Goal: Obtain resource: Download file/media

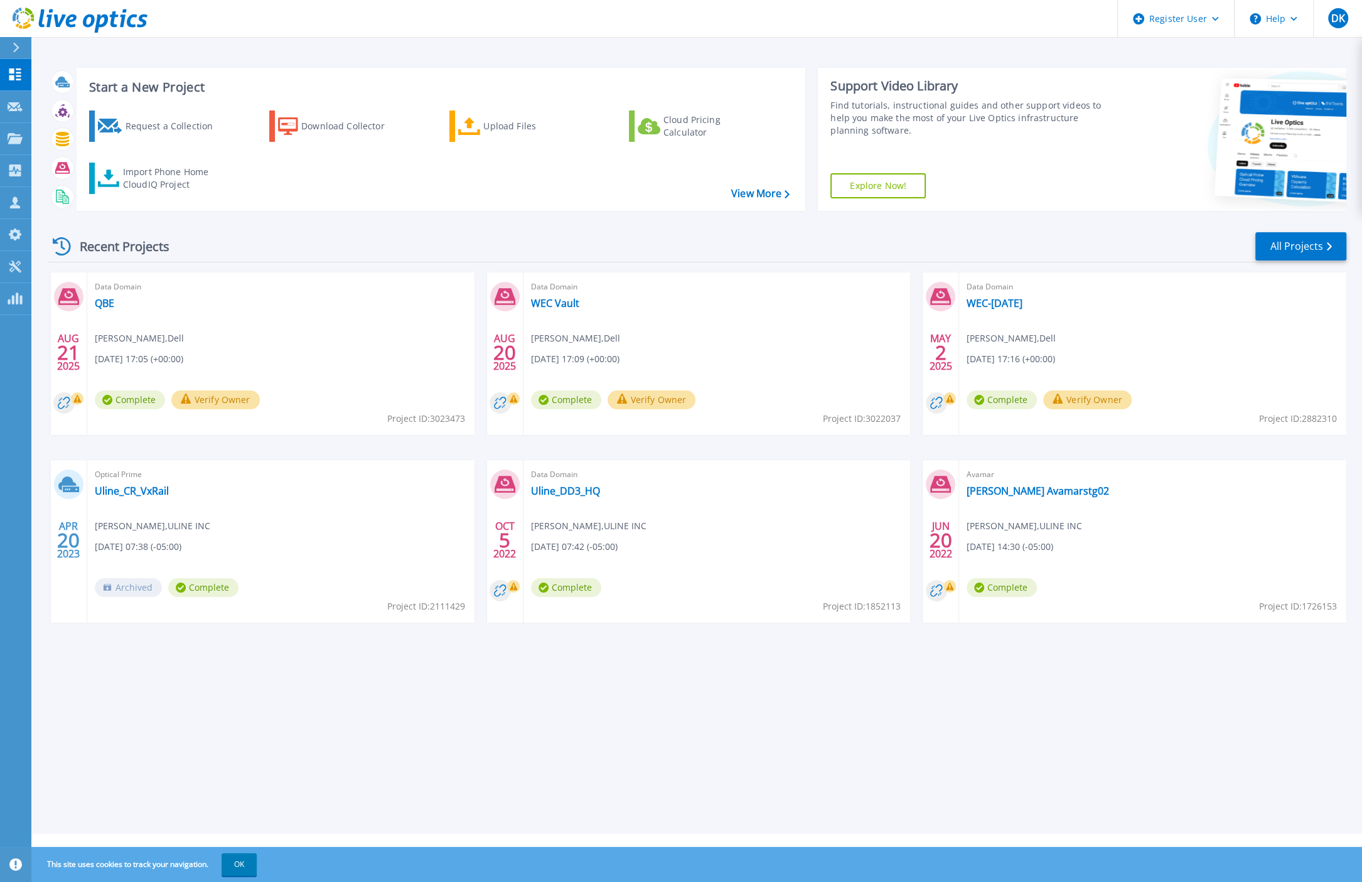
click at [549, 732] on div "Start a New Project Request a Collection Download Collector Upload Files Cloud …" at bounding box center [696, 417] width 1331 height 834
click at [217, 712] on div "Start a New Project Request a Collection Download Collector Upload Files Cloud …" at bounding box center [696, 417] width 1331 height 834
click at [149, 176] on div "Import Phone Home CloudIQ Project" at bounding box center [172, 178] width 98 height 25
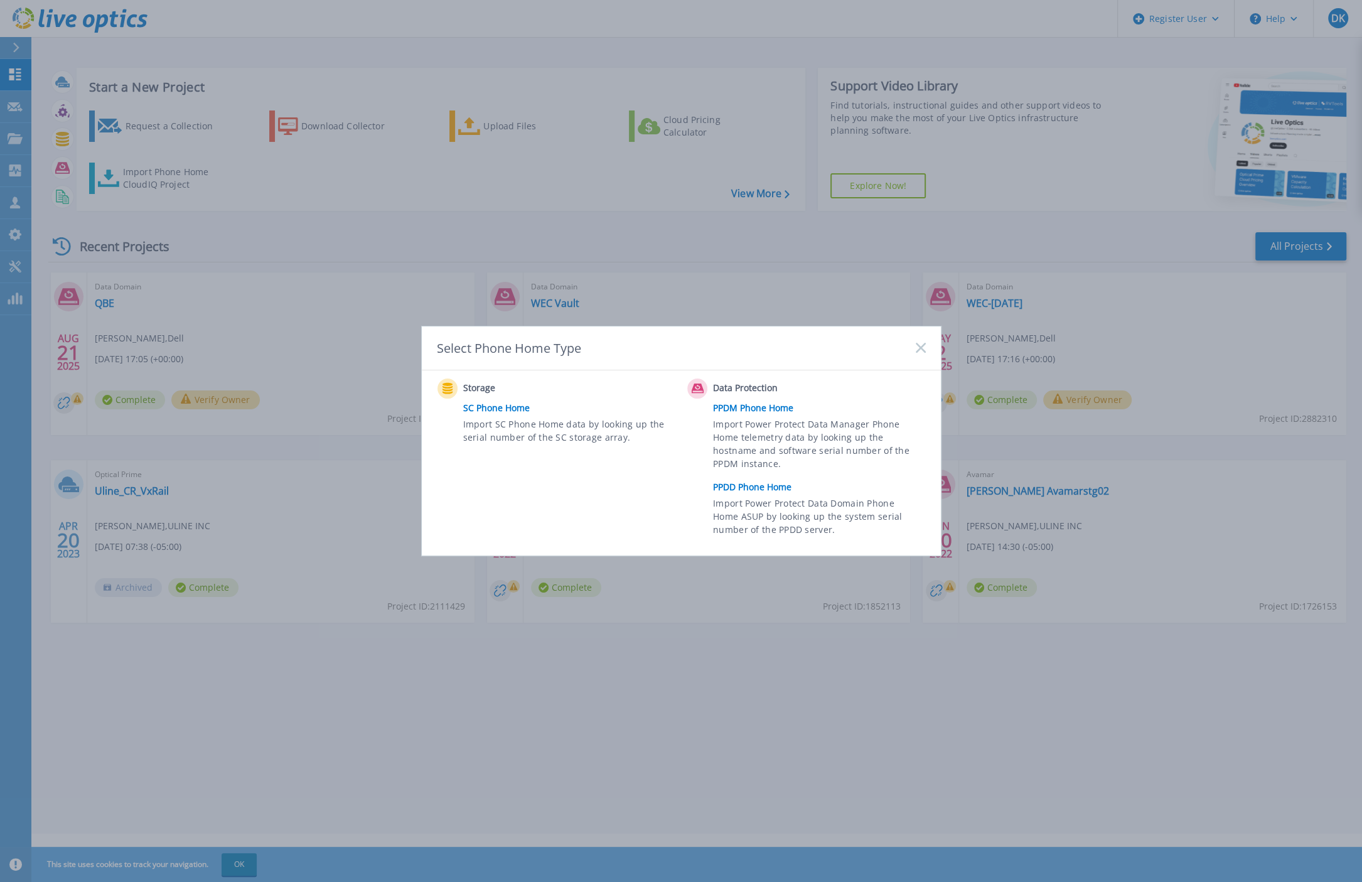
click at [752, 490] on link "PPDD Phone Home" at bounding box center [822, 487] width 218 height 19
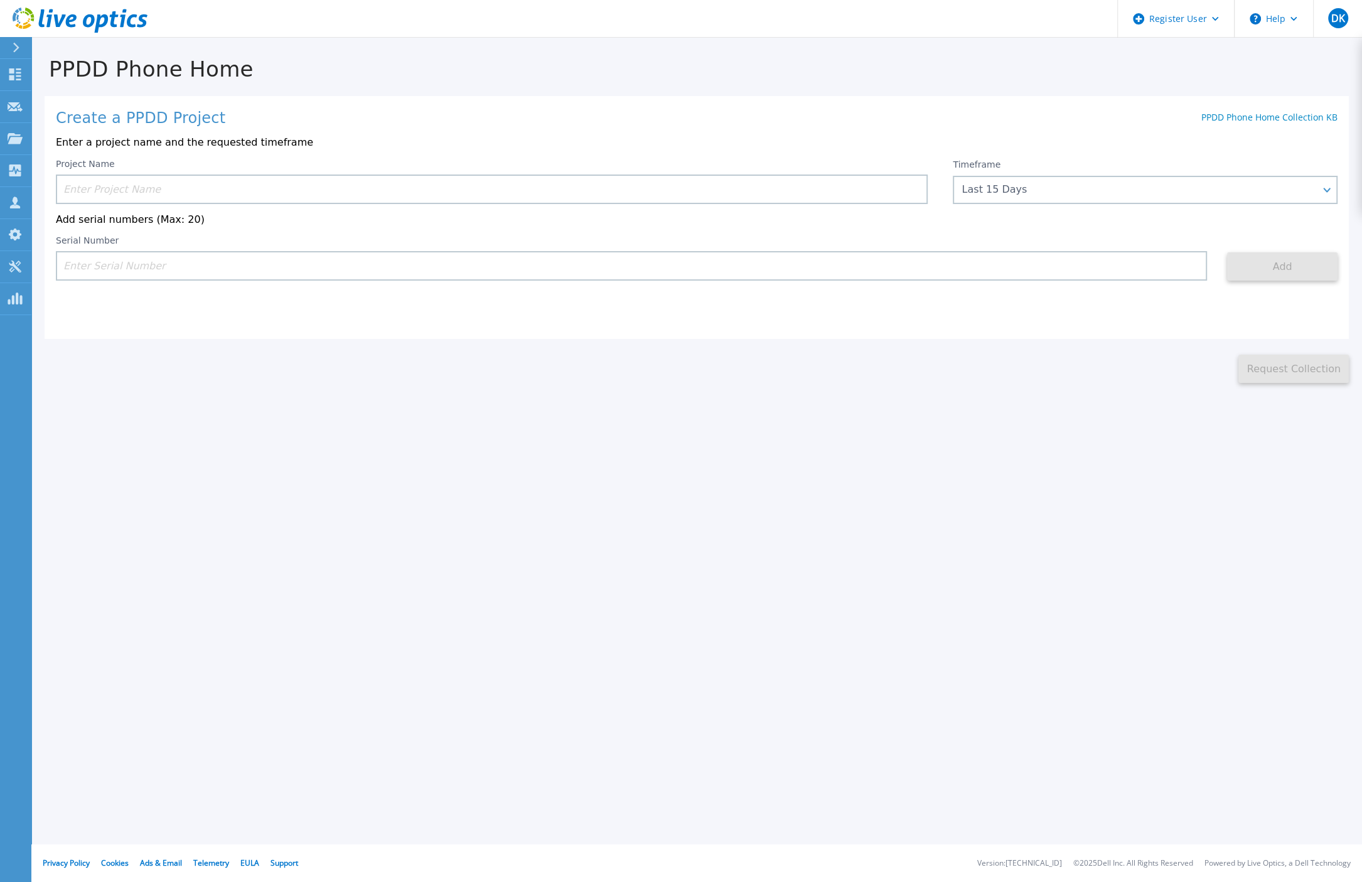
click at [78, 191] on input at bounding box center [492, 190] width 872 height 30
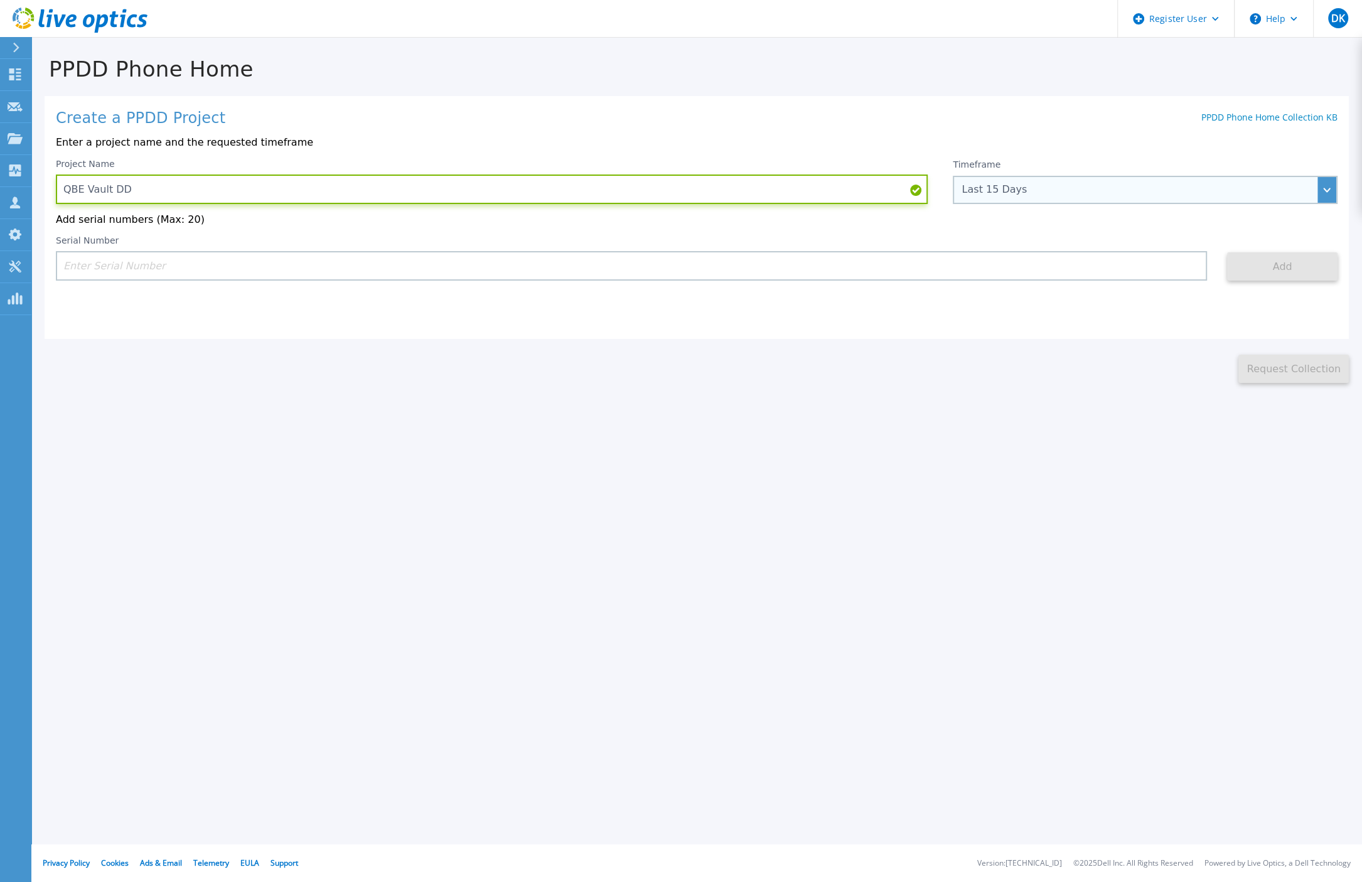
type input "QBE Vault DD"
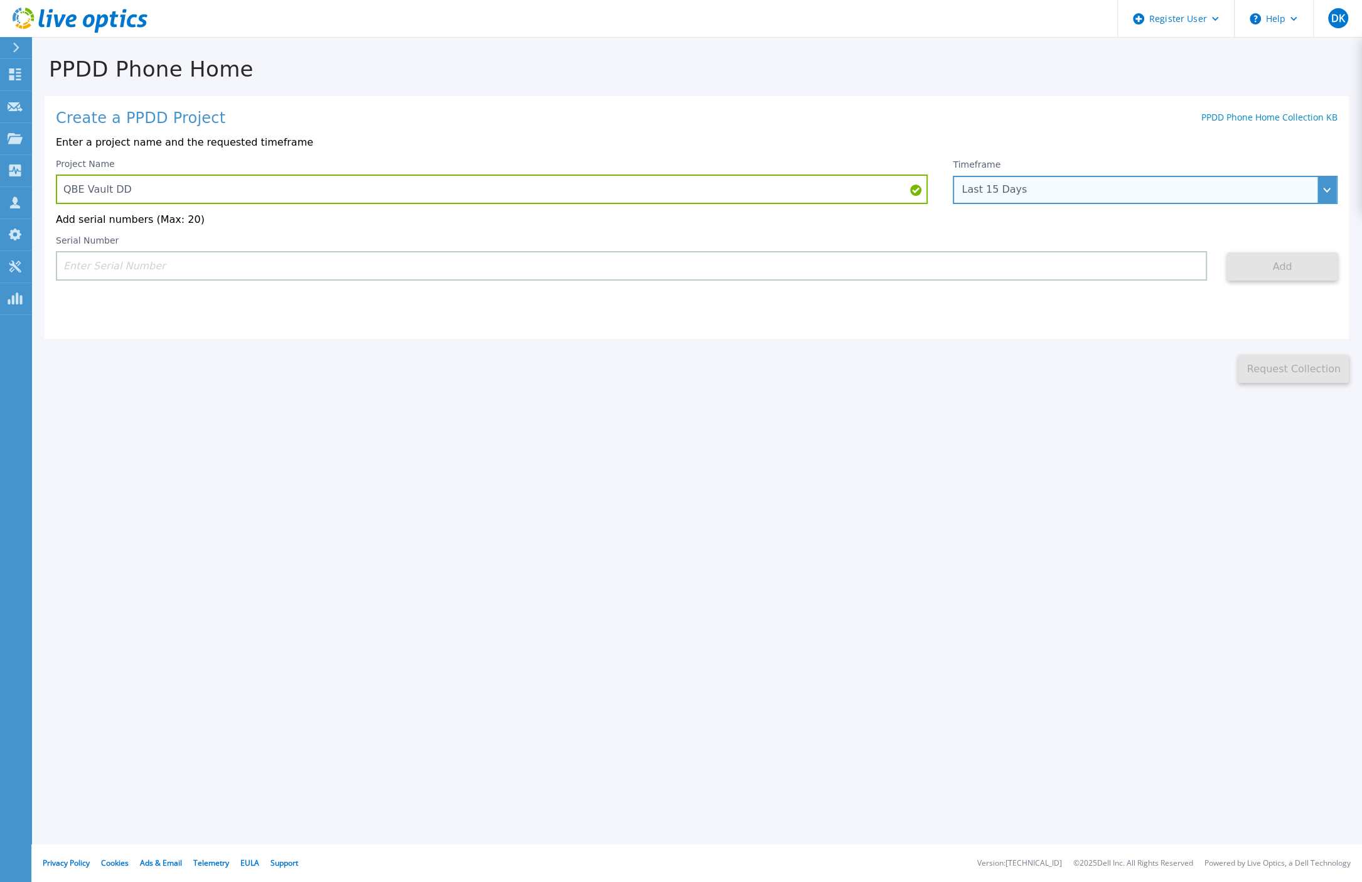
click at [1030, 185] on div "Last 15 Days" at bounding box center [1138, 189] width 353 height 11
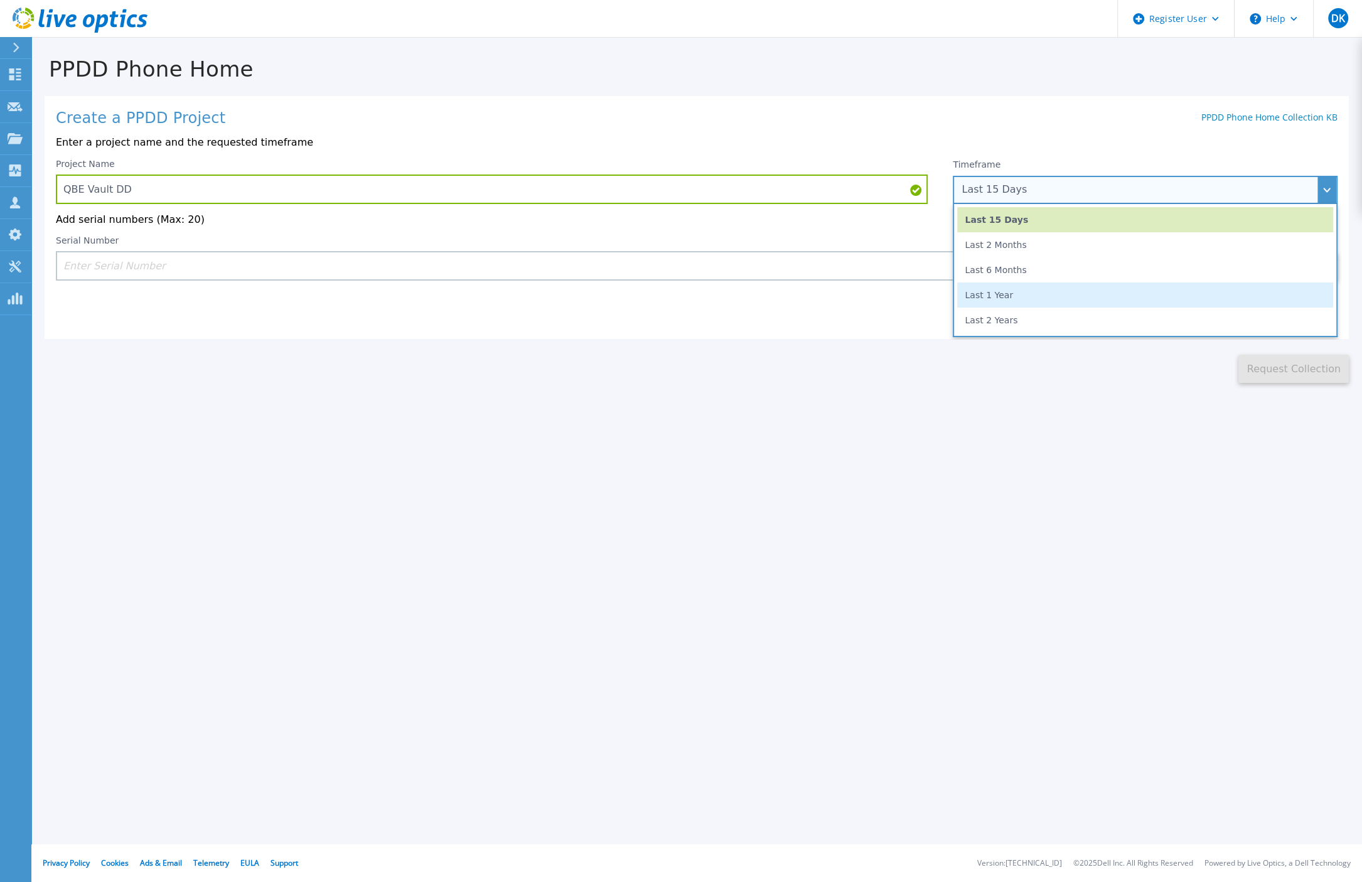
click at [1005, 301] on li "Last 1 Year" at bounding box center [1145, 294] width 376 height 25
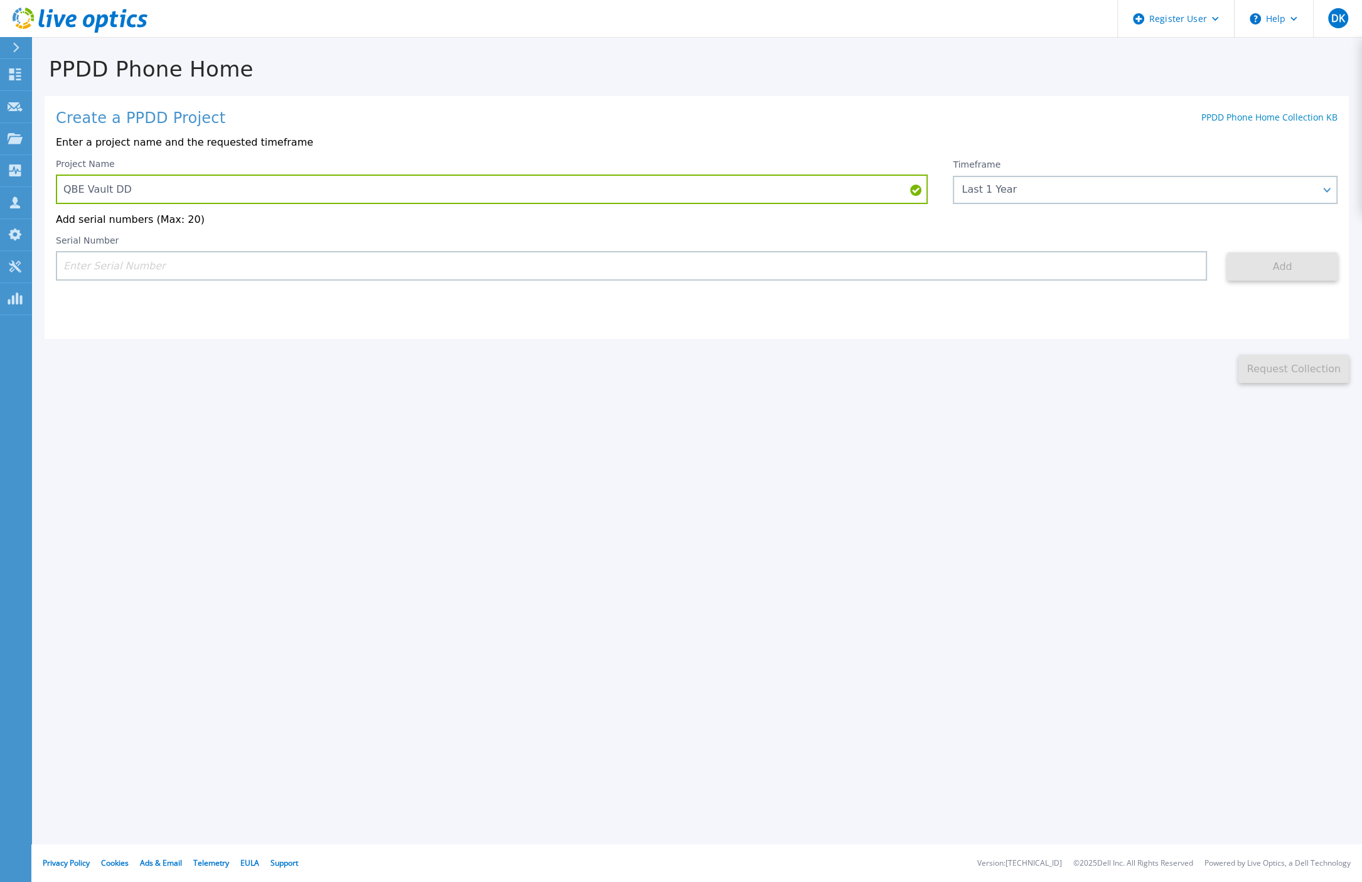
click at [120, 270] on input at bounding box center [631, 266] width 1151 height 30
paste input "APX00230309395"
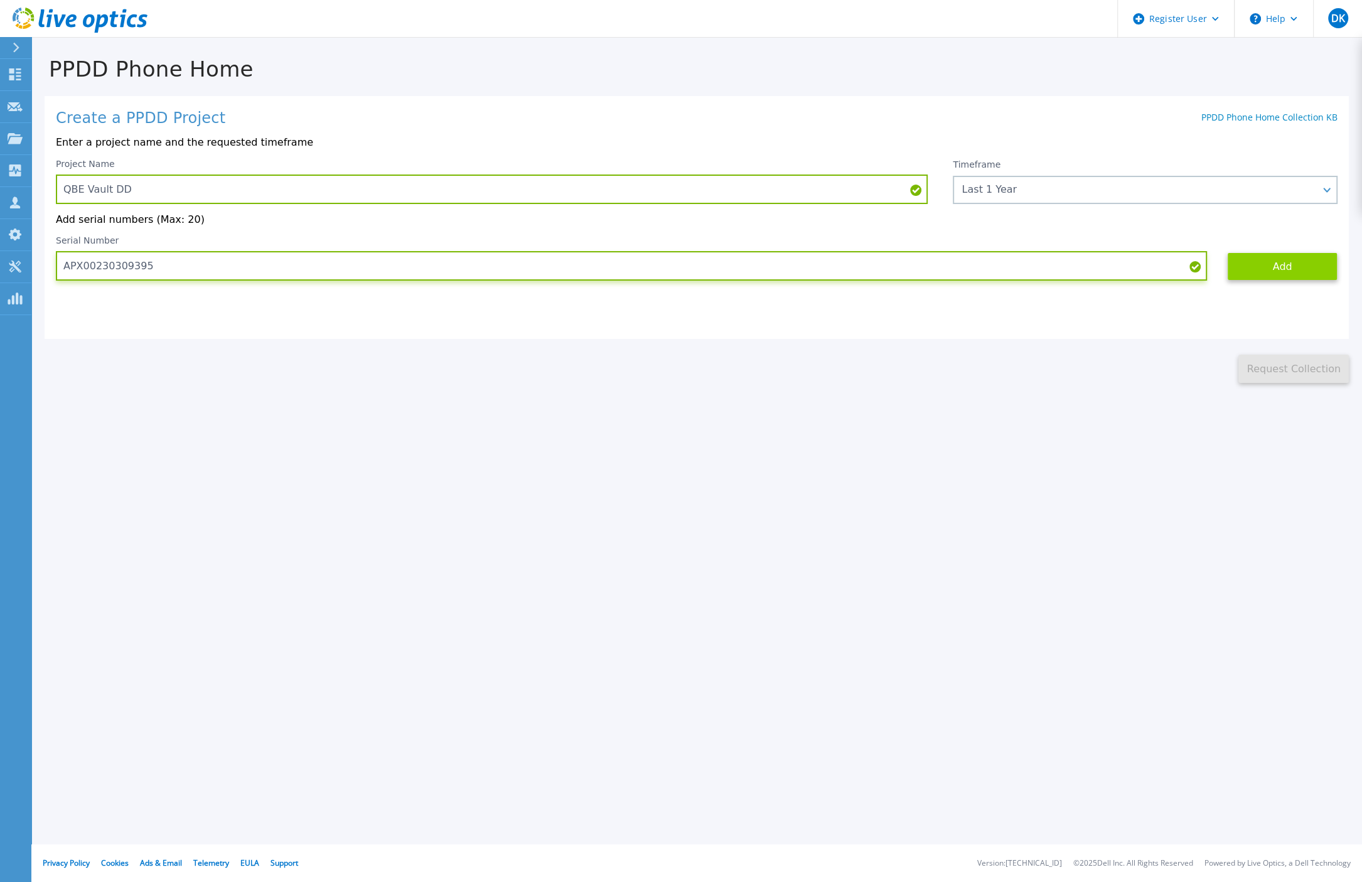
type input "APX00230309395"
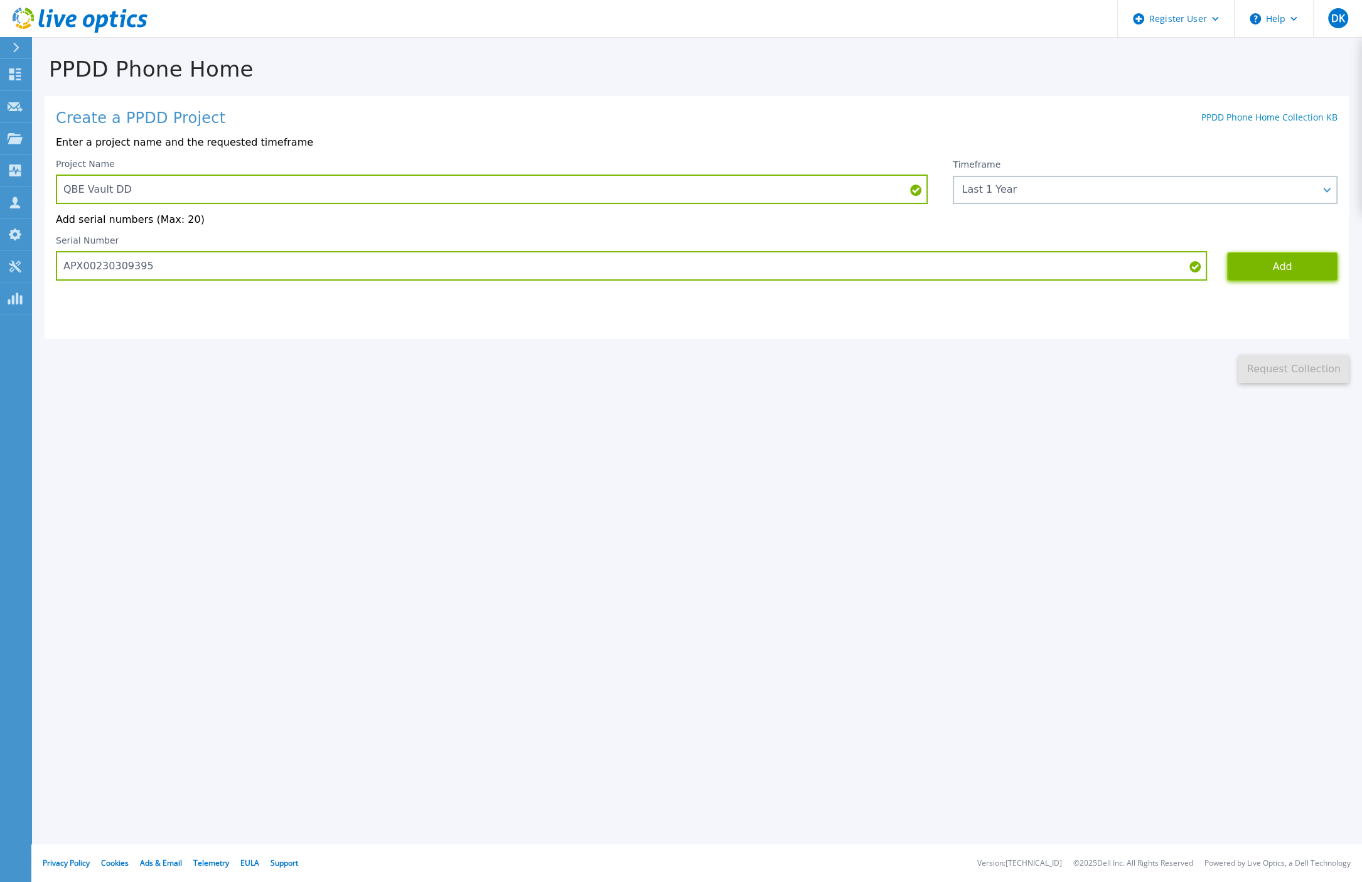
click at [1283, 268] on button "Add" at bounding box center [1282, 266] width 110 height 28
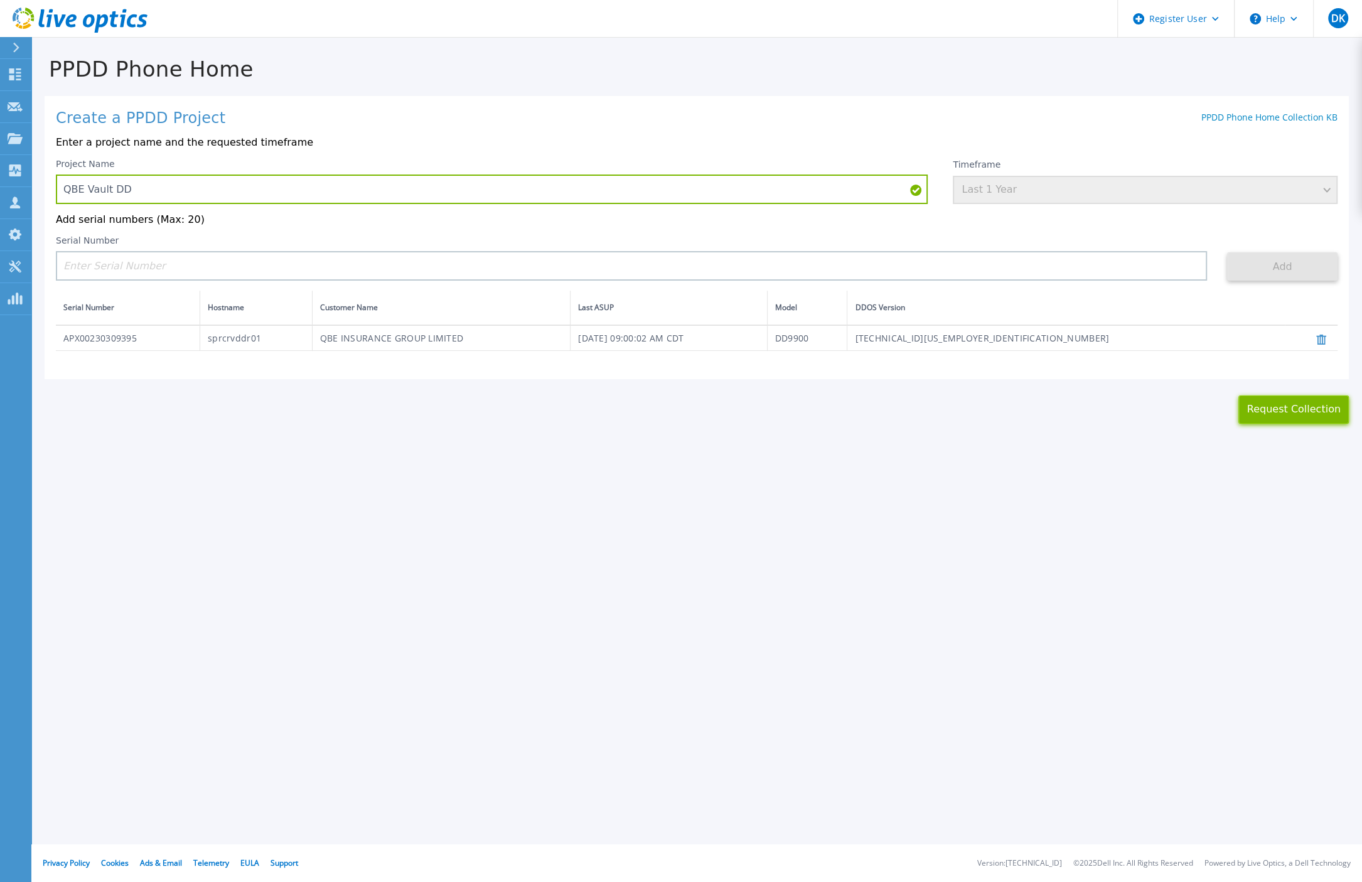
click at [1291, 408] on button "Request Collection" at bounding box center [1293, 409] width 110 height 28
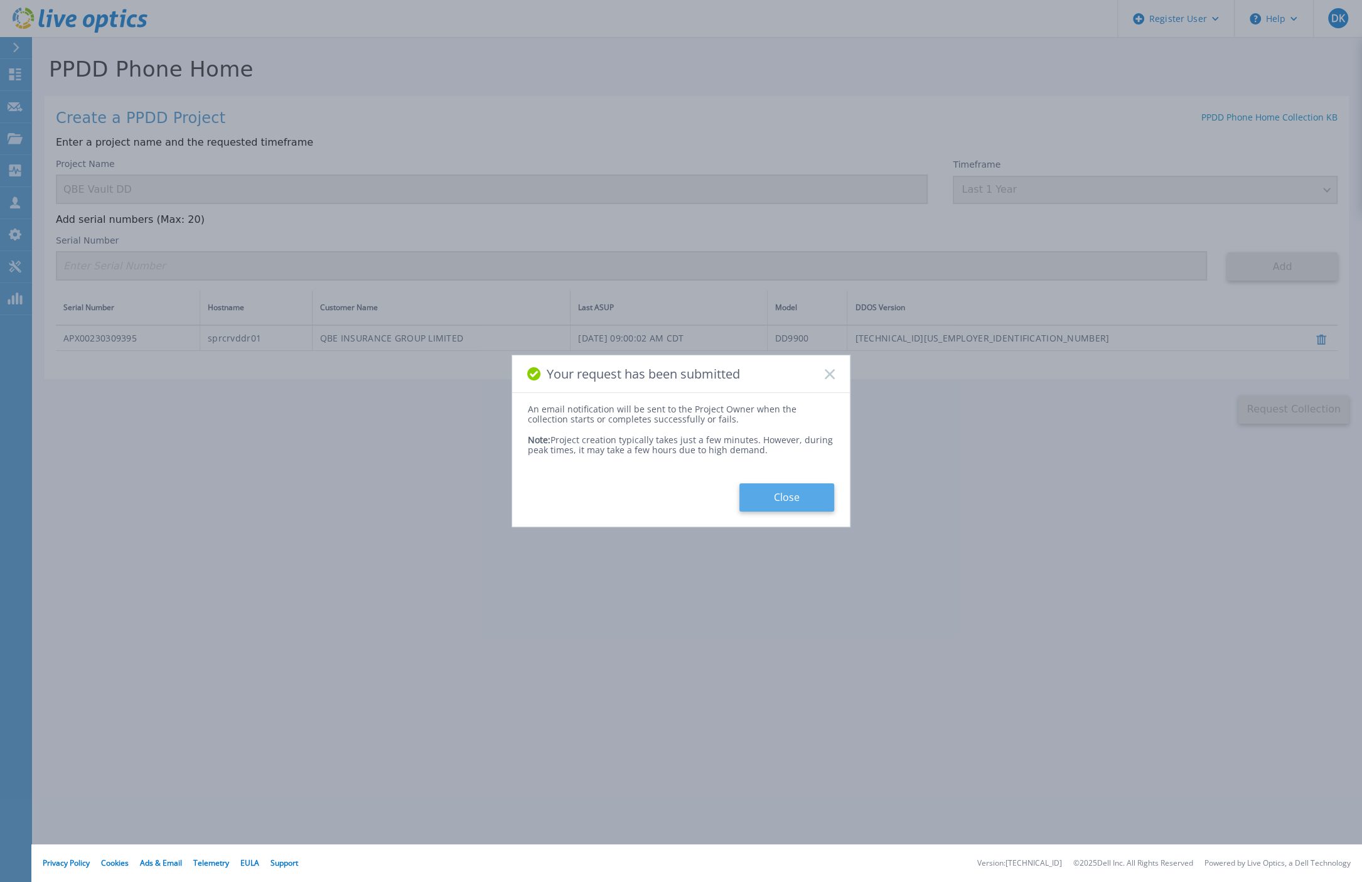
click at [779, 490] on button "Close" at bounding box center [786, 497] width 95 height 28
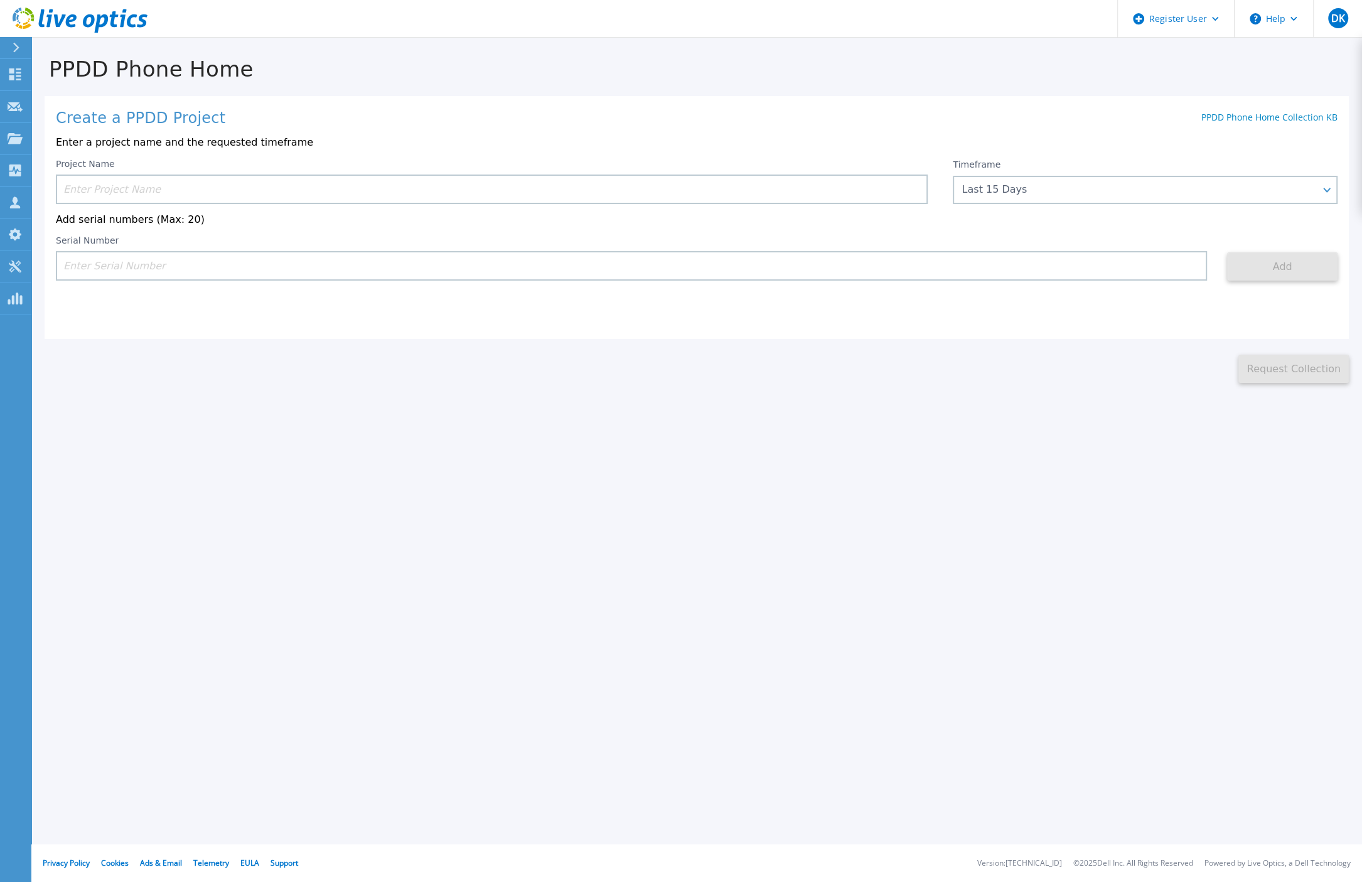
click at [119, 589] on div "PPDD Phone Home Create a PPDD Project PPDD Phone Home Collection KB Enter a pro…" at bounding box center [681, 441] width 1362 height 882
click at [16, 68] on icon at bounding box center [15, 74] width 12 height 12
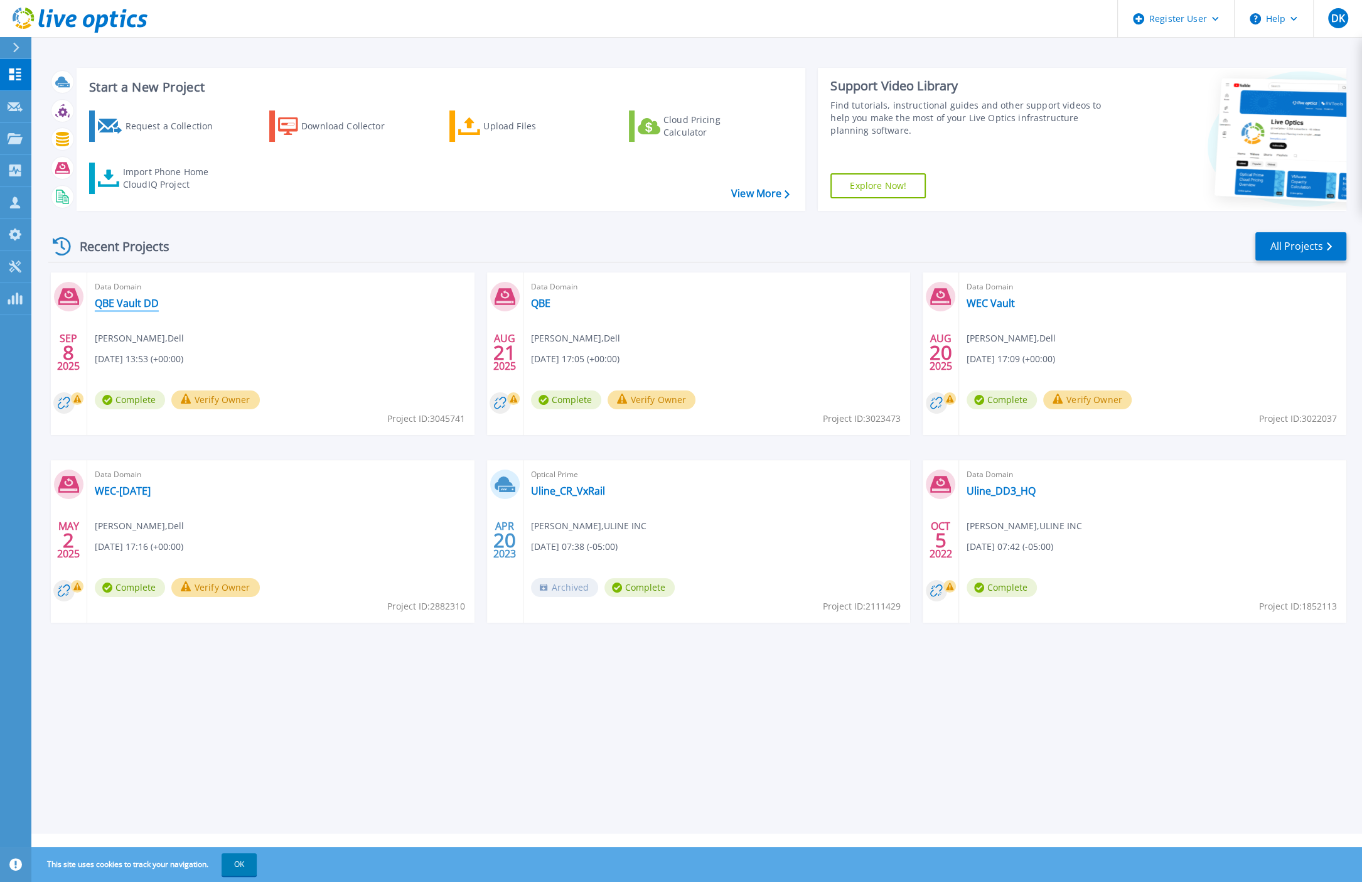
click at [142, 303] on link "QBE Vault DD" at bounding box center [127, 303] width 64 height 13
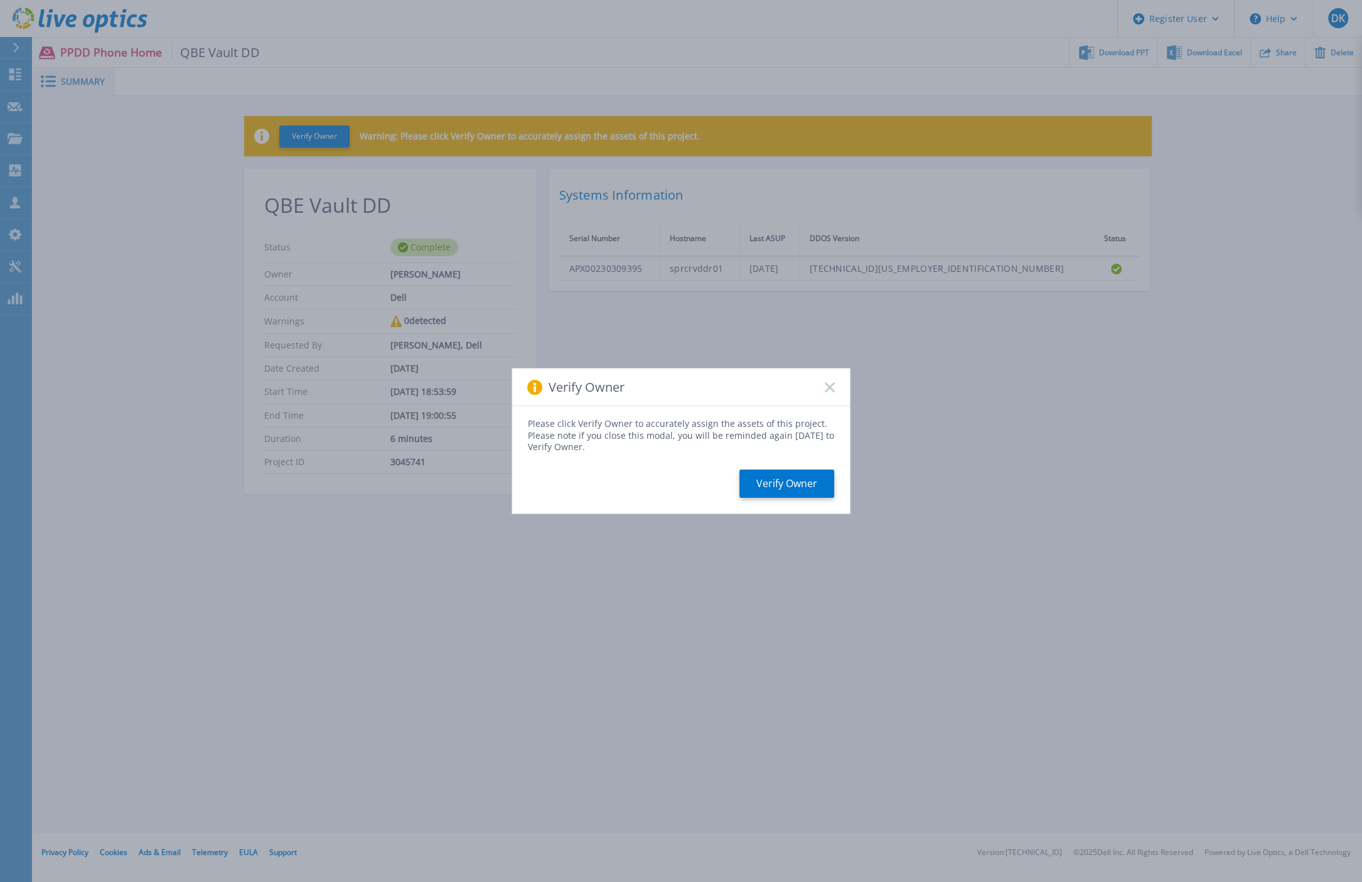
click at [826, 387] on icon at bounding box center [830, 387] width 10 height 10
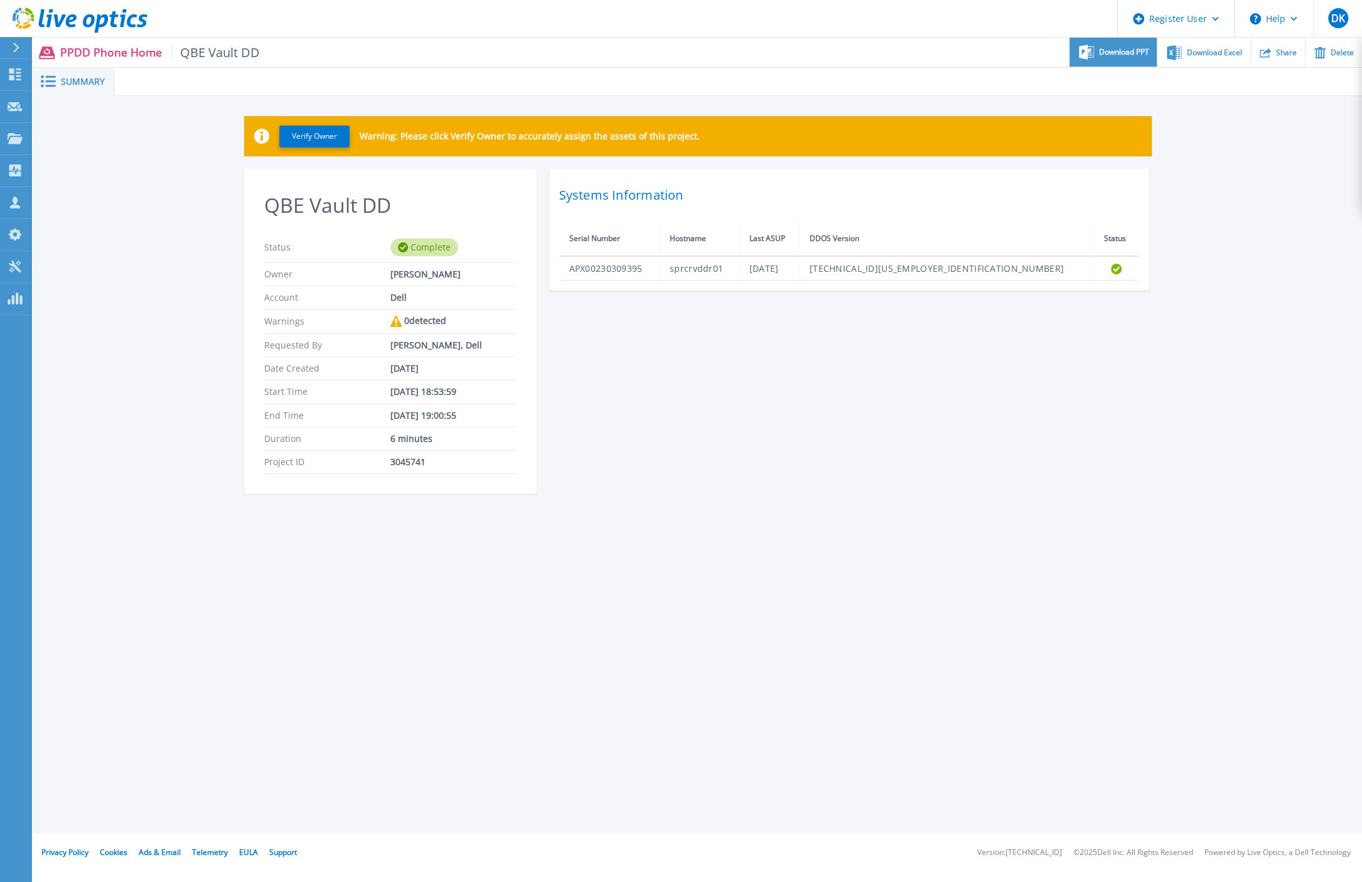
click at [1142, 52] on span "Download PPT" at bounding box center [1124, 52] width 50 height 8
click at [1206, 48] on span "Download Excel" at bounding box center [1214, 52] width 55 height 8
click at [497, 701] on div "Summary Verify Owner Warning: Please click Verify Owner to accurately assign th…" at bounding box center [697, 417] width 1329 height 834
click at [400, 738] on div "Summary Verify Owner Warning: Please click Verify Owner to accurately assign th…" at bounding box center [697, 417] width 1329 height 834
